Goal: Use online tool/utility: Utilize a website feature to perform a specific function

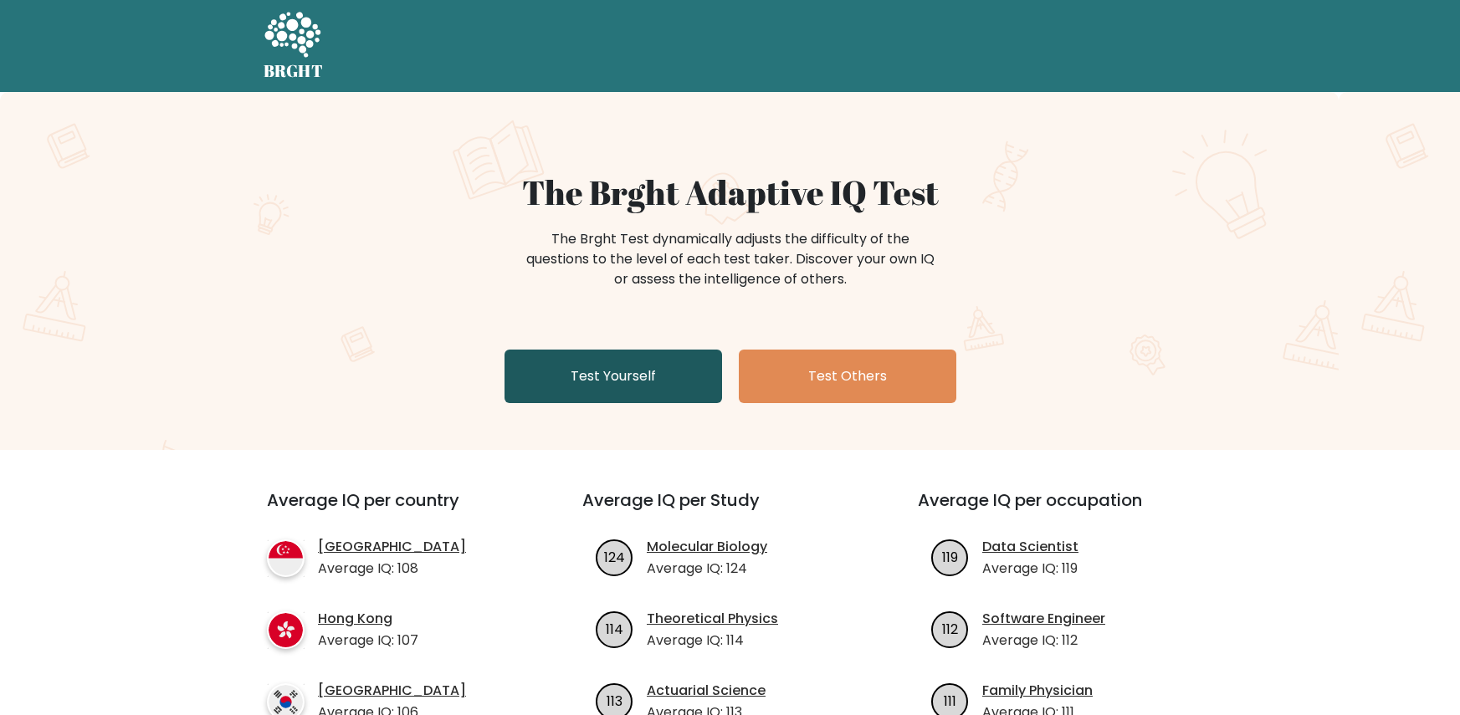
click at [601, 354] on link "Test Yourself" at bounding box center [612, 377] width 217 height 54
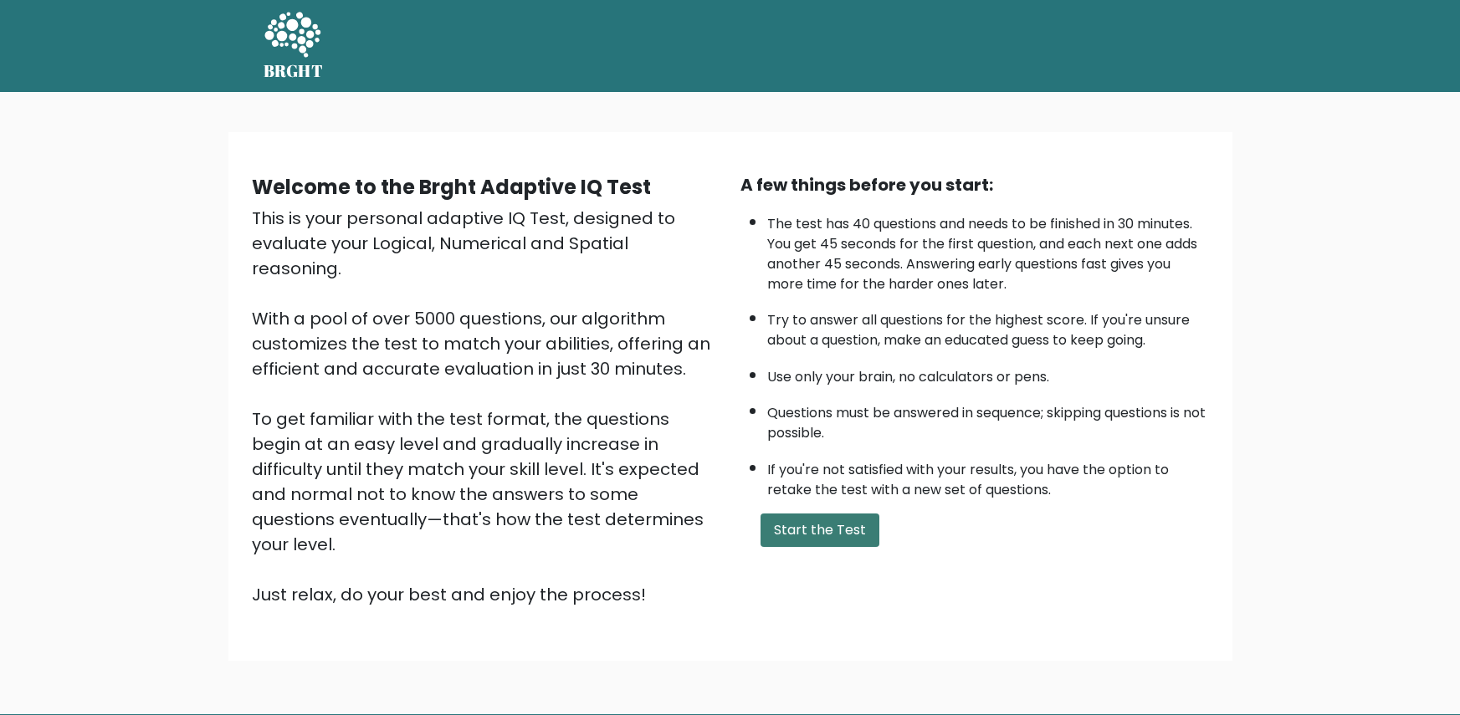
click at [806, 527] on button "Start the Test" at bounding box center [819, 530] width 119 height 33
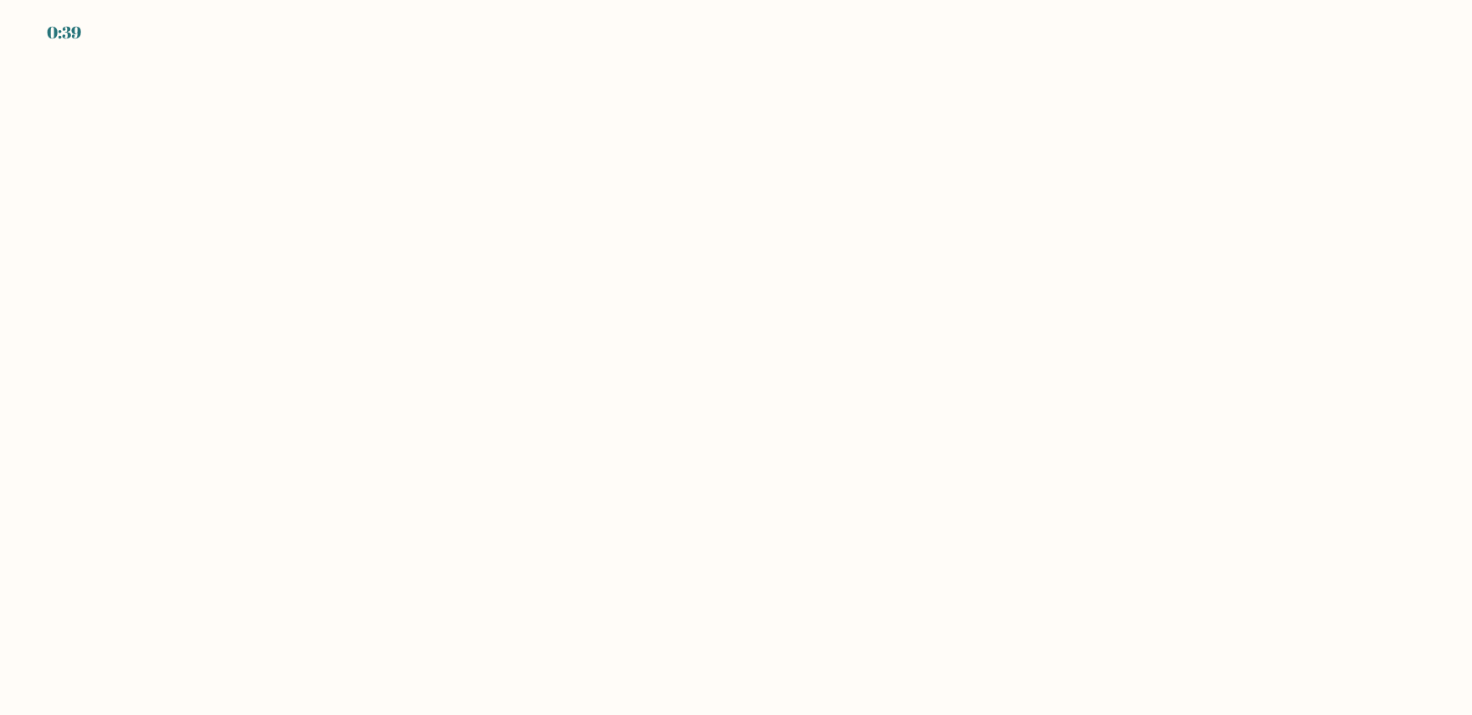
click at [678, 240] on body "0:39" at bounding box center [736, 357] width 1472 height 715
drag, startPoint x: 1467, startPoint y: 440, endPoint x: 1437, endPoint y: 135, distance: 306.8
click at [1437, 135] on body "0:35" at bounding box center [736, 357] width 1472 height 715
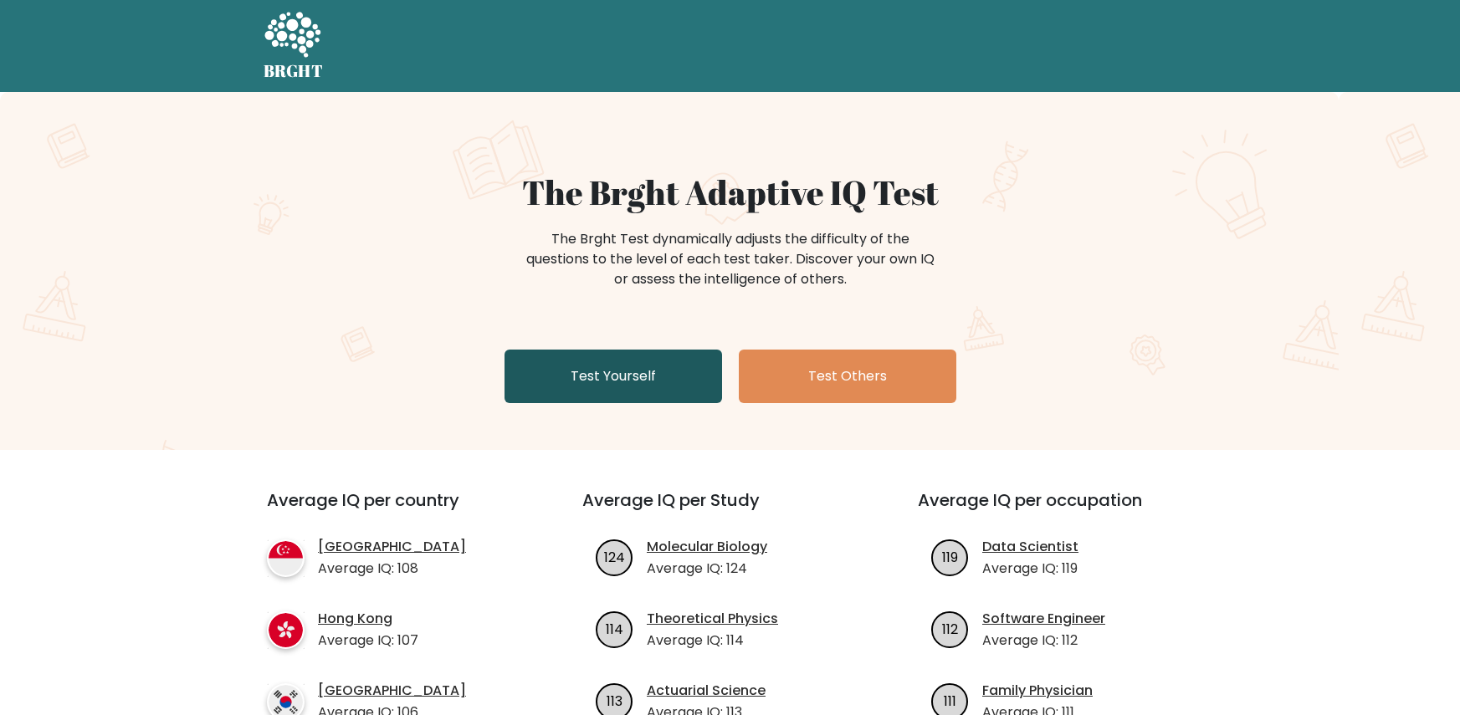
click at [623, 360] on link "Test Yourself" at bounding box center [612, 377] width 217 height 54
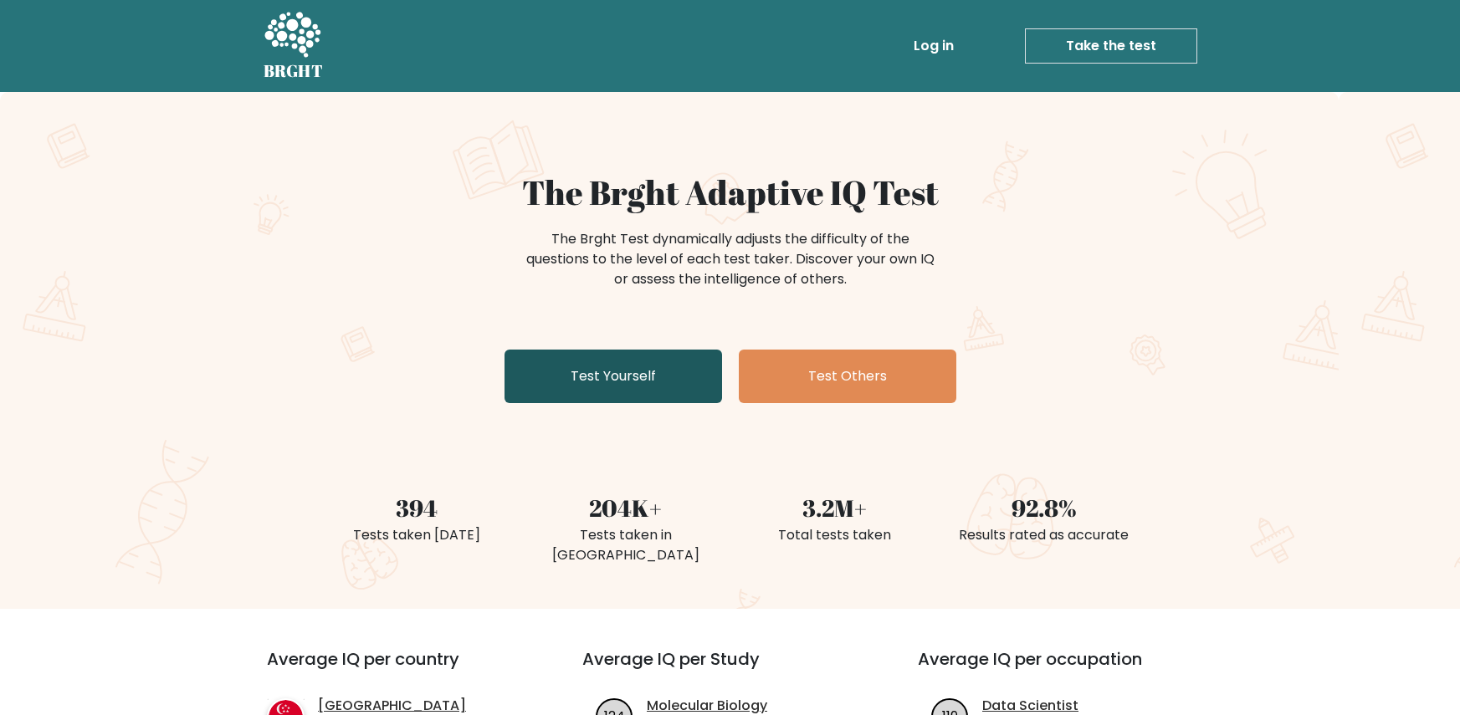
click at [640, 392] on link "Test Yourself" at bounding box center [612, 377] width 217 height 54
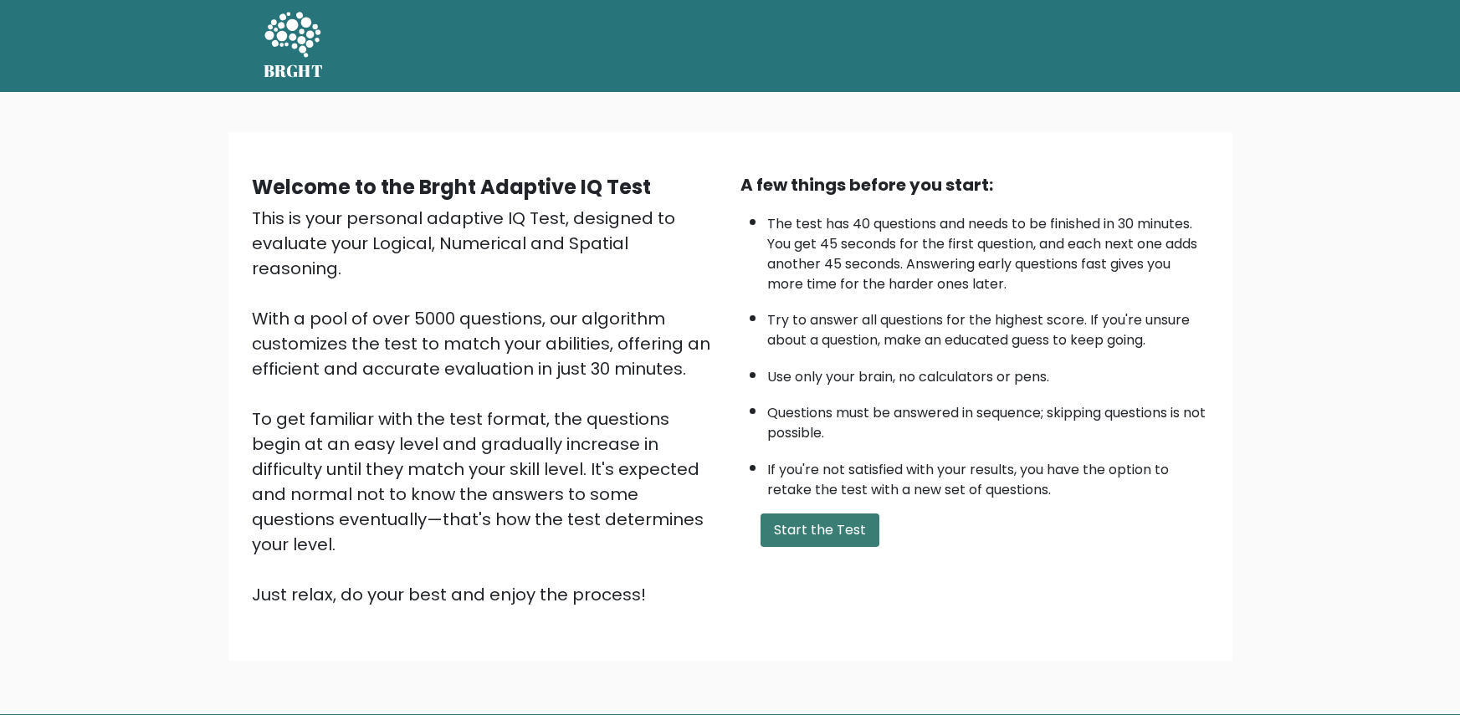
click at [850, 529] on button "Start the Test" at bounding box center [819, 530] width 119 height 33
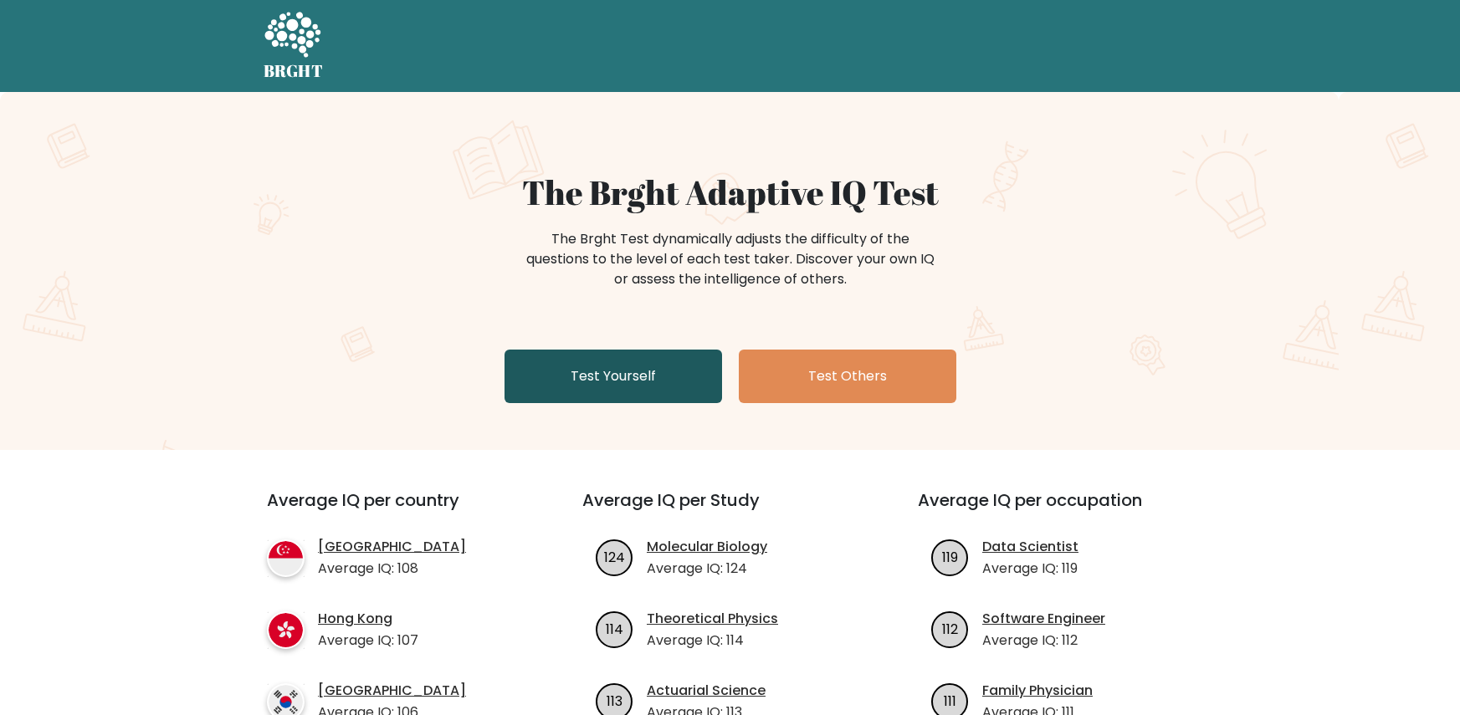
click at [601, 380] on link "Test Yourself" at bounding box center [612, 377] width 217 height 54
